Goal: Navigation & Orientation: Find specific page/section

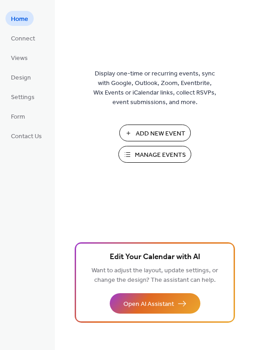
click at [146, 157] on span "Manage Events" at bounding box center [160, 156] width 51 height 10
click at [22, 113] on span "Form" at bounding box center [18, 117] width 14 height 10
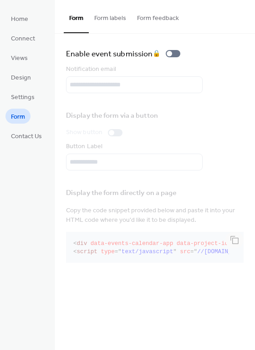
click at [156, 16] on button "Form feedback" at bounding box center [158, 16] width 53 height 32
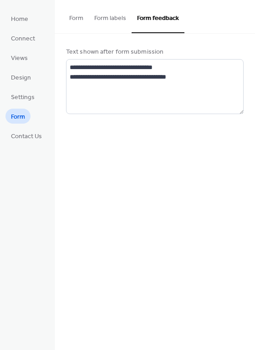
click at [102, 20] on button "Form labels" at bounding box center [110, 16] width 43 height 32
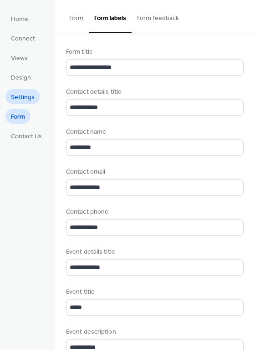
click at [29, 102] on span "Settings" at bounding box center [23, 98] width 24 height 10
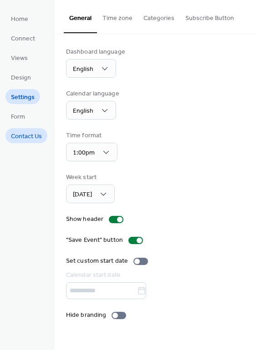
click at [27, 132] on span "Contact Us" at bounding box center [26, 137] width 31 height 10
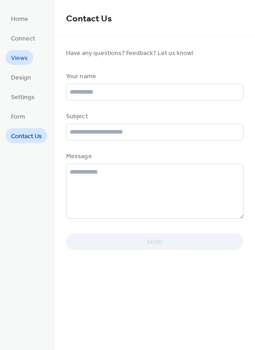
click at [27, 57] on link "Views" at bounding box center [19, 57] width 28 height 15
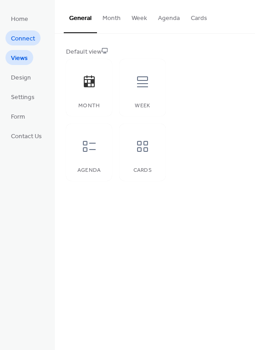
click at [29, 40] on span "Connect" at bounding box center [23, 39] width 24 height 10
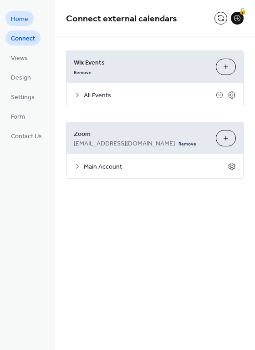
click at [26, 20] on span "Home" at bounding box center [19, 20] width 17 height 10
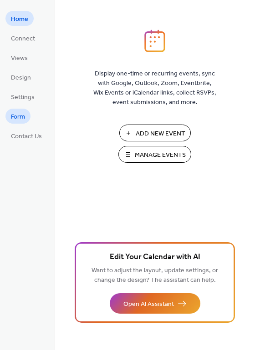
click at [23, 120] on span "Form" at bounding box center [18, 117] width 14 height 10
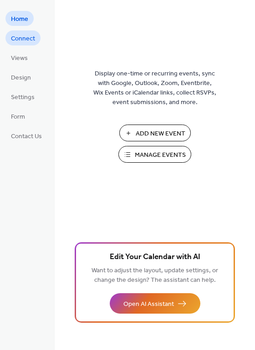
click at [31, 38] on span "Connect" at bounding box center [23, 39] width 24 height 10
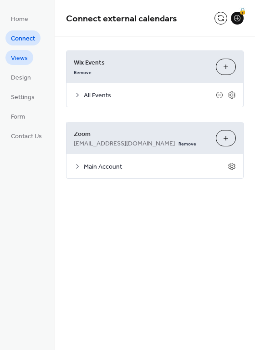
click at [27, 56] on span "Views" at bounding box center [19, 59] width 17 height 10
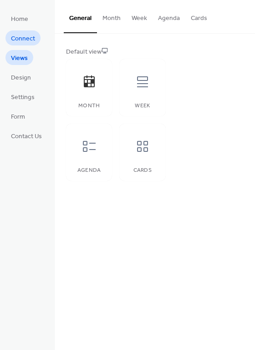
click at [32, 41] on span "Connect" at bounding box center [23, 39] width 24 height 10
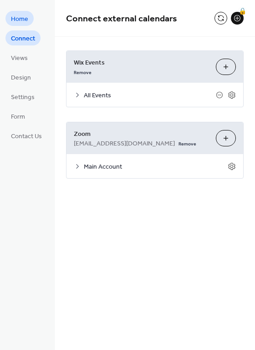
click at [28, 24] on link "Home" at bounding box center [19, 18] width 28 height 15
